Goal: Transaction & Acquisition: Subscribe to service/newsletter

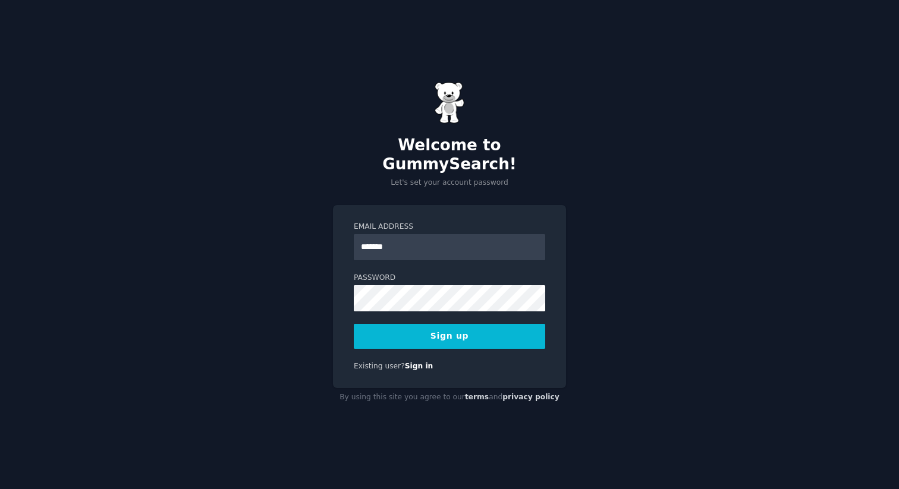
type input "**********"
click at [459, 327] on button "Sign up" at bounding box center [450, 336] width 192 height 25
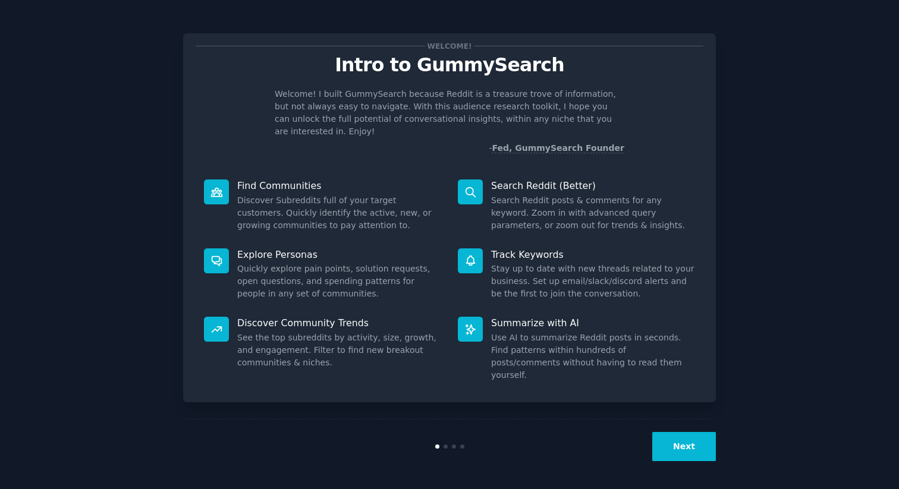
click at [795, 190] on div "Welcome! Intro to GummySearch Welcome! I built GummySearch because Reddit is a …" at bounding box center [450, 245] width 866 height 457
click at [671, 448] on button "Next" at bounding box center [684, 446] width 64 height 29
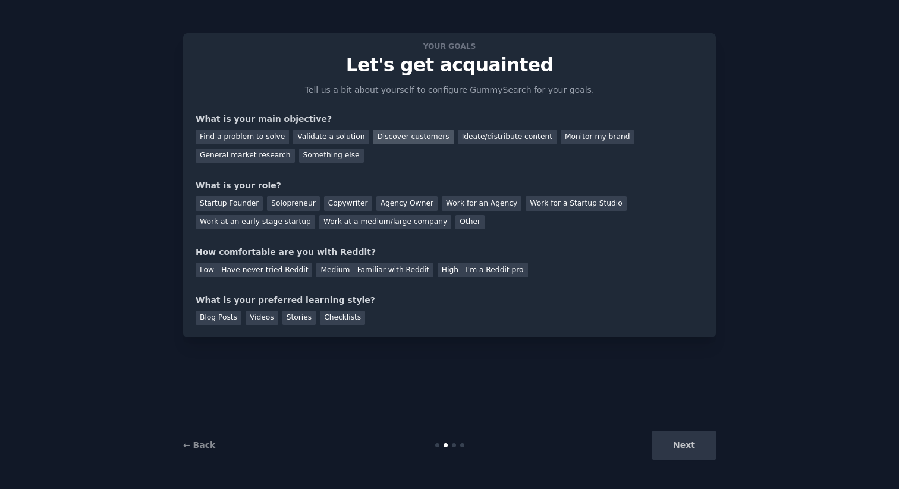
click at [401, 136] on div "Discover customers" at bounding box center [413, 137] width 80 height 15
click at [240, 140] on div "Find a problem to solve" at bounding box center [242, 137] width 93 height 15
click at [236, 152] on div "General market research" at bounding box center [245, 156] width 99 height 15
click at [237, 200] on div "Startup Founder" at bounding box center [229, 203] width 67 height 15
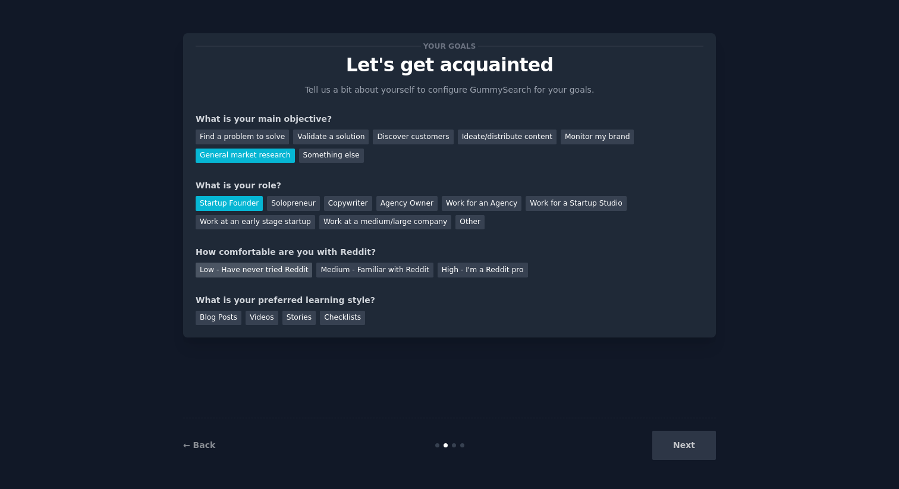
click at [237, 277] on div "Low - Have never tried Reddit" at bounding box center [254, 270] width 117 height 15
click at [289, 318] on div "Stories" at bounding box center [299, 318] width 33 height 15
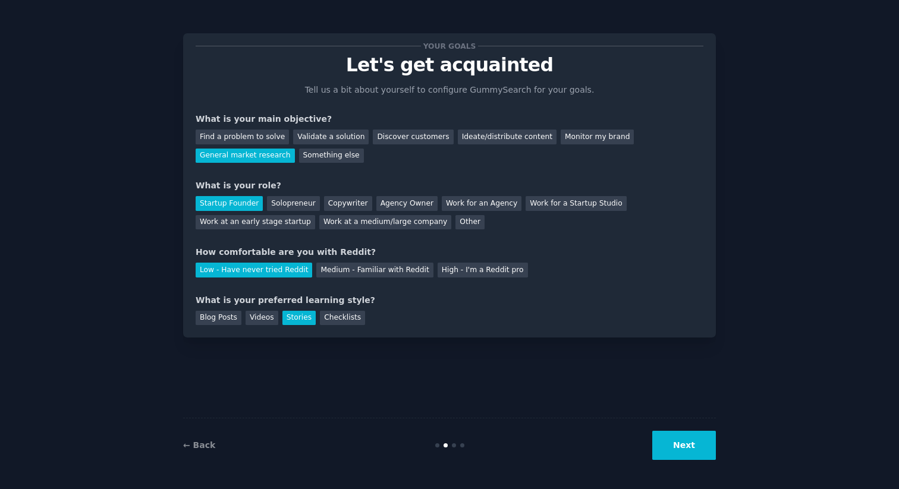
click at [670, 439] on button "Next" at bounding box center [684, 445] width 64 height 29
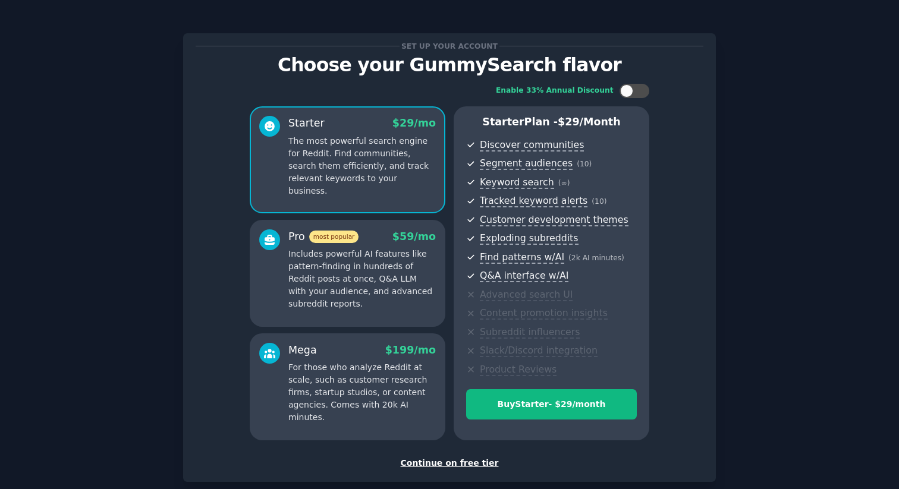
click at [434, 468] on div "Continue on free tier" at bounding box center [450, 463] width 508 height 12
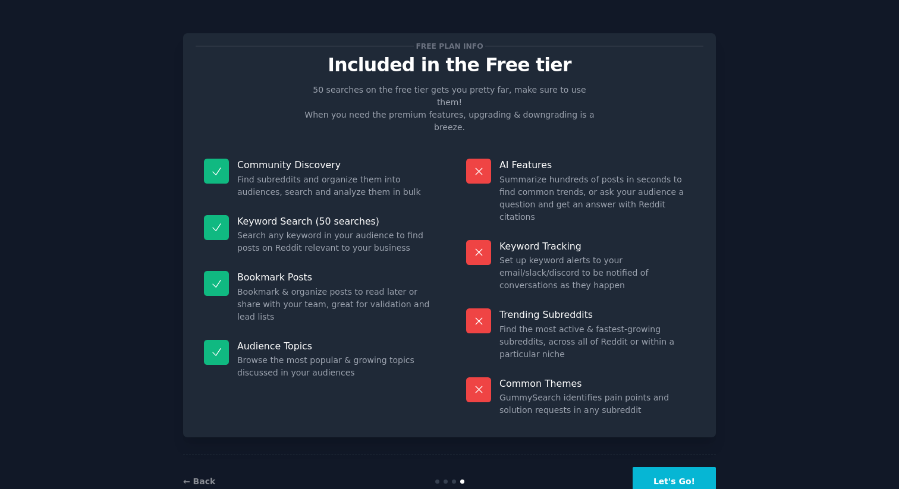
click at [672, 467] on button "Let's Go!" at bounding box center [674, 481] width 83 height 29
